Goal: Information Seeking & Learning: Learn about a topic

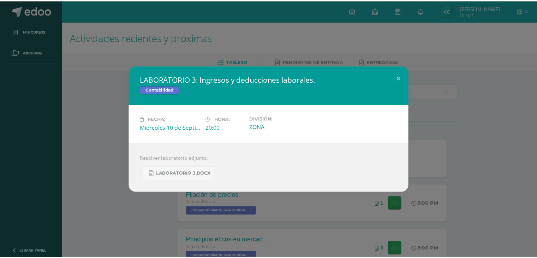
scroll to position [114, 0]
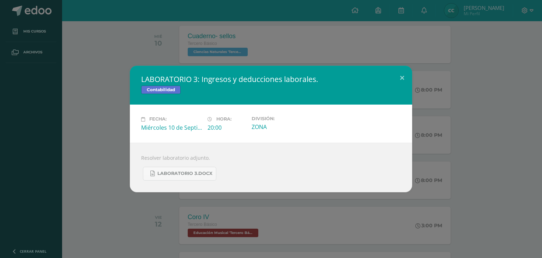
click at [170, 49] on div "LABORATORIO 3: Ingresos y deducciones laborales. Contabilidad Fecha: Miércoles …" at bounding box center [271, 129] width 542 height 258
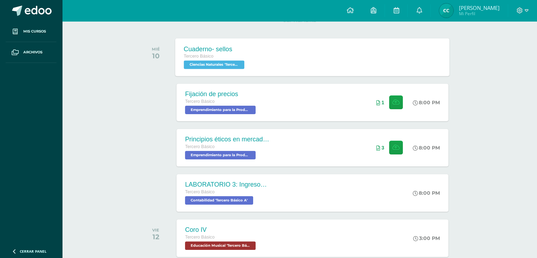
scroll to position [101, 0]
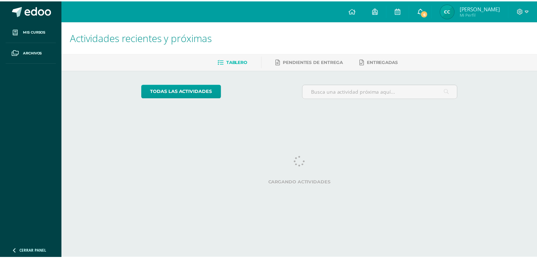
scroll to position [0, 2]
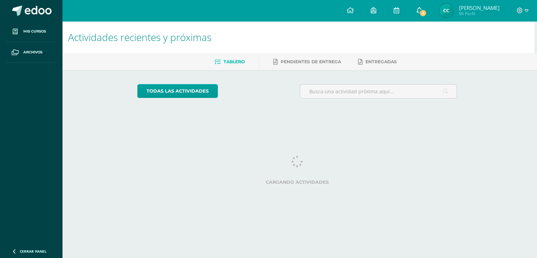
click at [430, 8] on link "6" at bounding box center [419, 10] width 23 height 21
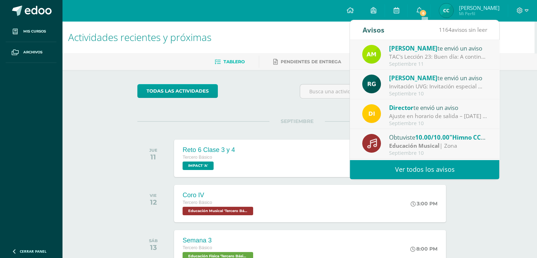
click at [435, 56] on div "TAC's Lección 23: Buen día: A continuación, se presentan las instrucciones para…" at bounding box center [438, 57] width 98 height 8
click at [416, 52] on span "[PERSON_NAME]" at bounding box center [413, 48] width 48 height 8
click at [414, 53] on div "TAC's Lección 23: Buen día: A continuación, se presentan las instrucciones para…" at bounding box center [438, 57] width 98 height 8
click at [389, 53] on div "TAC's Lección 23: Buen día: A continuación, se presentan las instrucciones para…" at bounding box center [438, 57] width 98 height 8
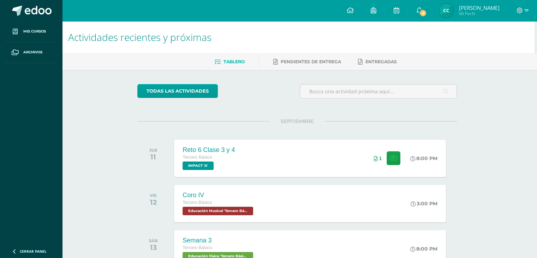
click at [386, 112] on div "todas las Actividades No tienes actividades Échale un vistazo a los demás perío…" at bounding box center [297, 258] width 348 height 377
click at [427, 7] on link "6" at bounding box center [419, 10] width 23 height 21
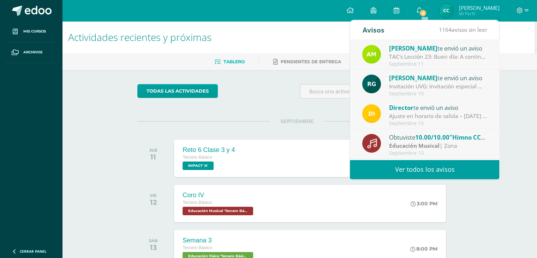
click at [416, 47] on span "[PERSON_NAME]" at bounding box center [413, 48] width 48 height 8
click at [371, 51] on img at bounding box center [371, 54] width 19 height 19
click at [427, 56] on div "TAC's Lección 23: Buen día: A continuación, se presentan las instrucciones para…" at bounding box center [438, 57] width 98 height 8
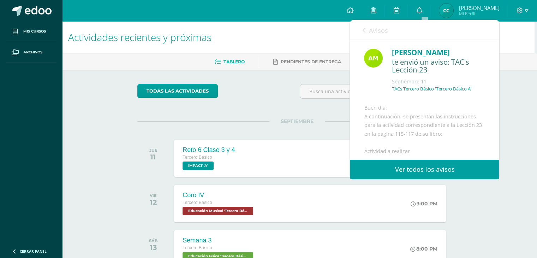
click at [439, 72] on div "te envió un aviso: TAC's Lección 23" at bounding box center [438, 66] width 94 height 17
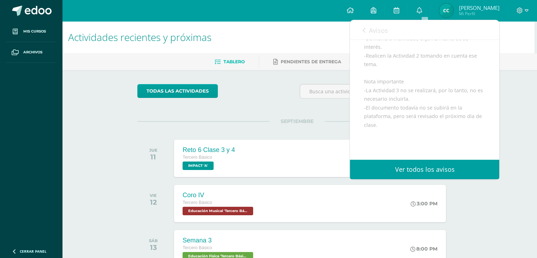
scroll to position [244, 0]
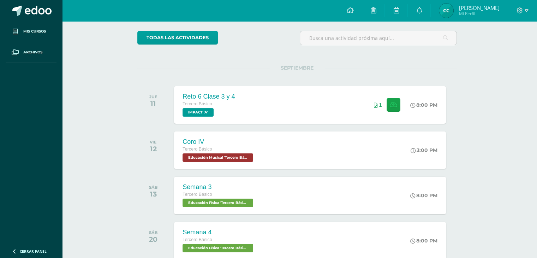
scroll to position [54, 2]
click at [425, 5] on link "0" at bounding box center [419, 10] width 23 height 21
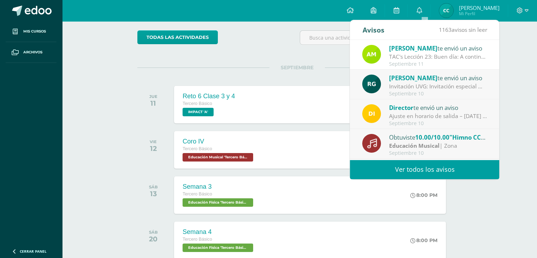
click at [420, 55] on div "TAC's Lección 23: Buen día: A continuación, se presentan las instrucciones para…" at bounding box center [438, 57] width 98 height 8
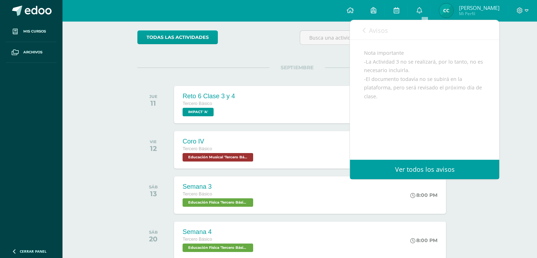
scroll to position [288, 0]
